Goal: Check status: Check status

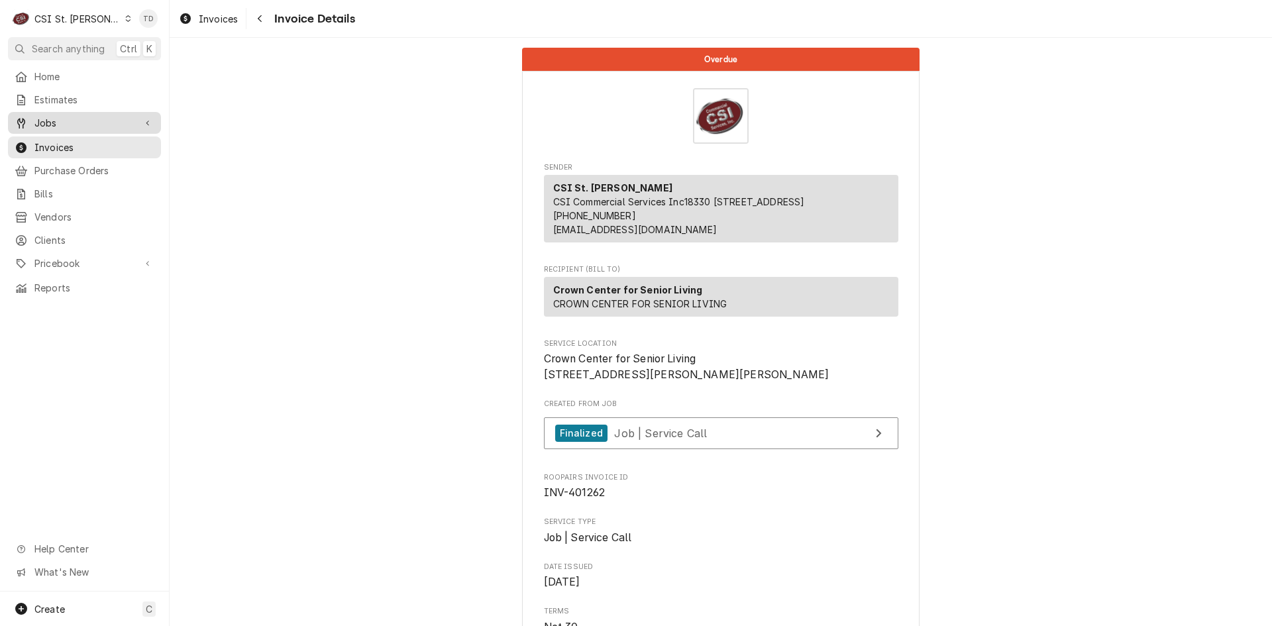
scroll to position [221, 0]
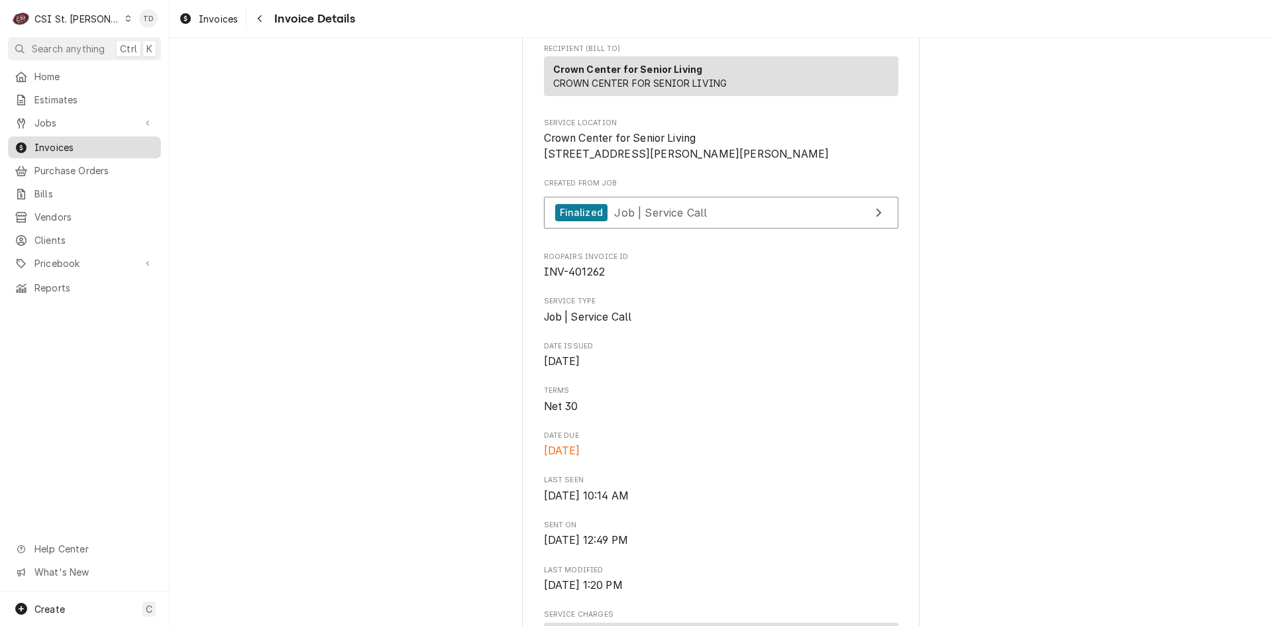
click at [58, 140] on span "Invoices" at bounding box center [94, 147] width 120 height 14
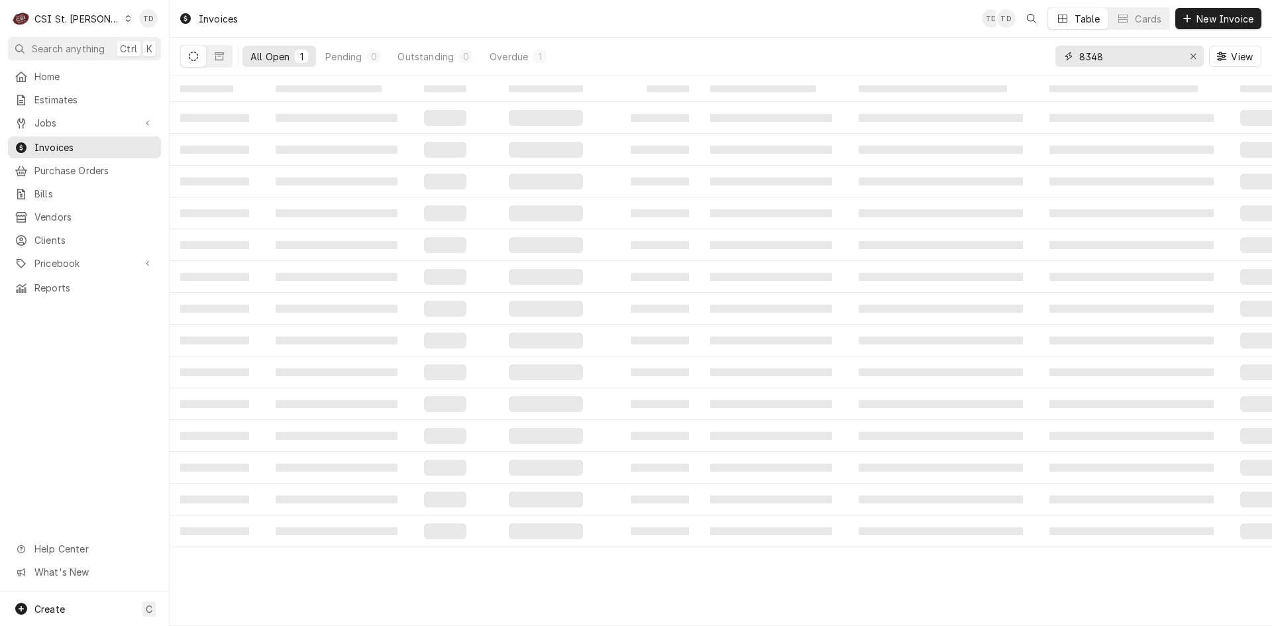
click at [1110, 52] on input "8348" at bounding box center [1128, 56] width 99 height 21
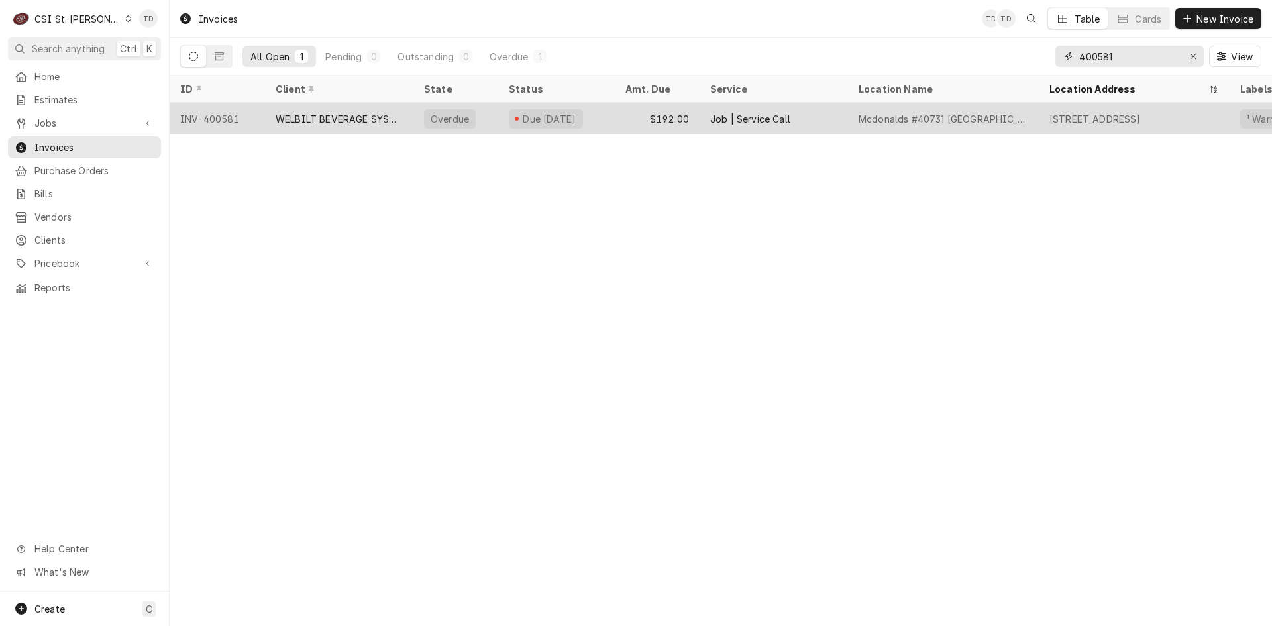
type input "400581"
click at [339, 115] on div "WELBILT BEVERAGE SYSTEMS" at bounding box center [339, 119] width 127 height 14
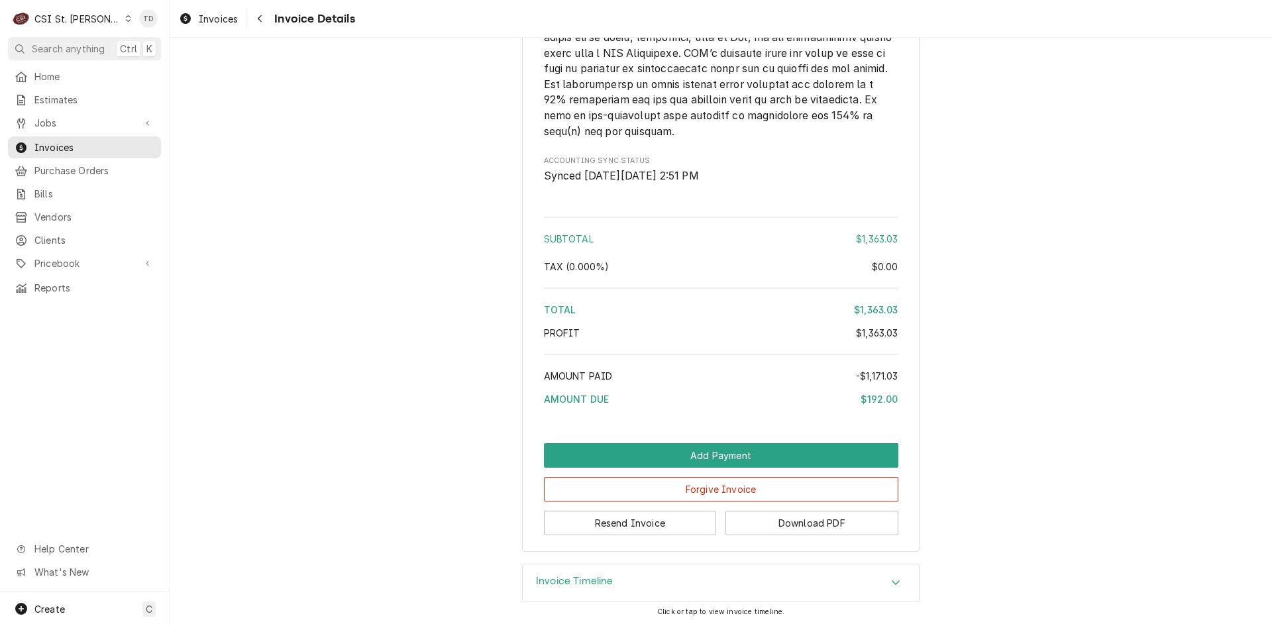
scroll to position [2927, 0]
